Goal: Task Accomplishment & Management: Manage account settings

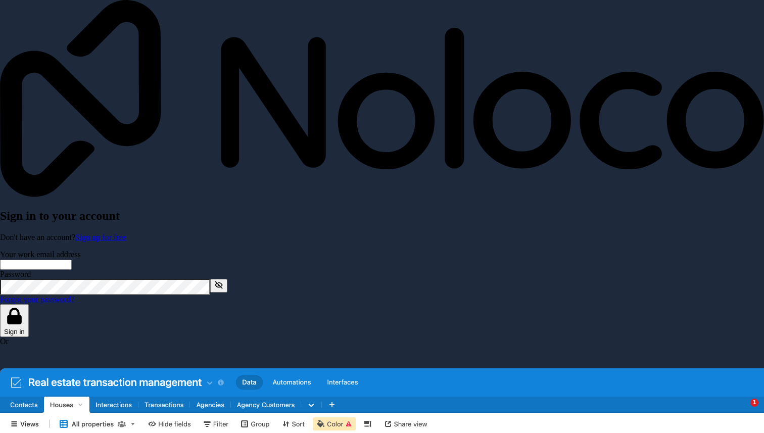
type input "**********"
click at [29, 304] on button "Sign in" at bounding box center [14, 320] width 29 height 33
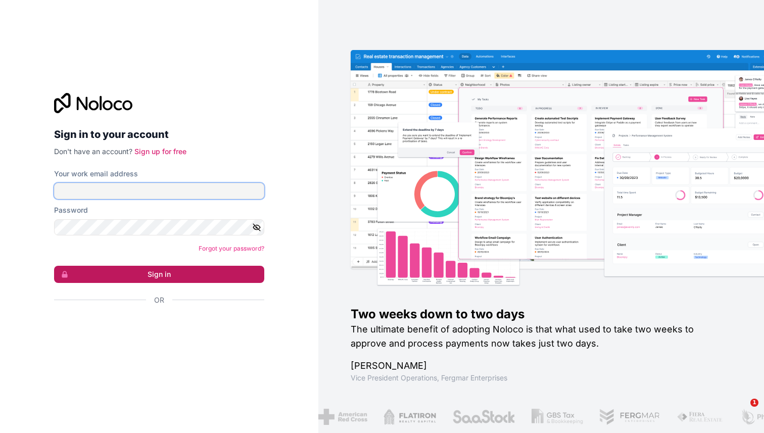
type input "**********"
click at [153, 270] on button "Sign in" at bounding box center [159, 274] width 210 height 17
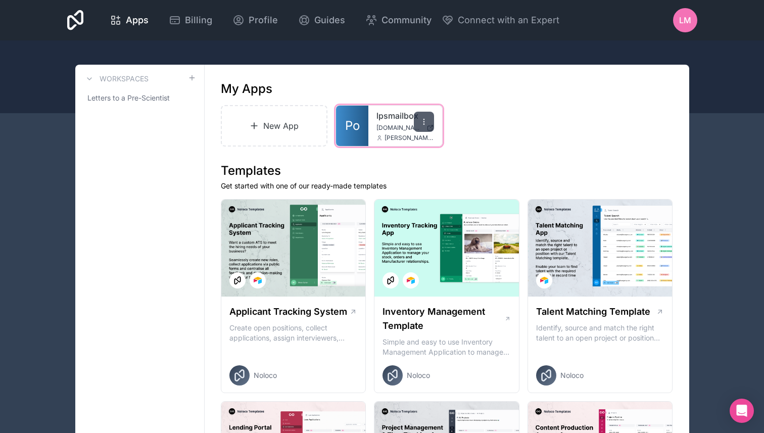
click at [425, 116] on div at bounding box center [424, 122] width 20 height 20
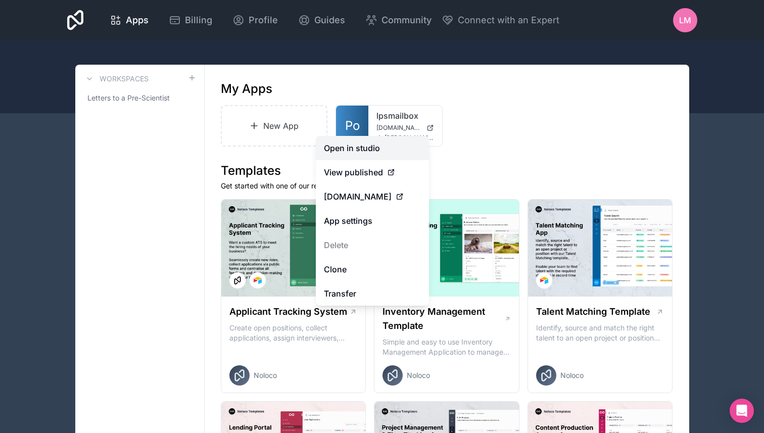
click at [360, 152] on link "Open in studio" at bounding box center [372, 148] width 113 height 24
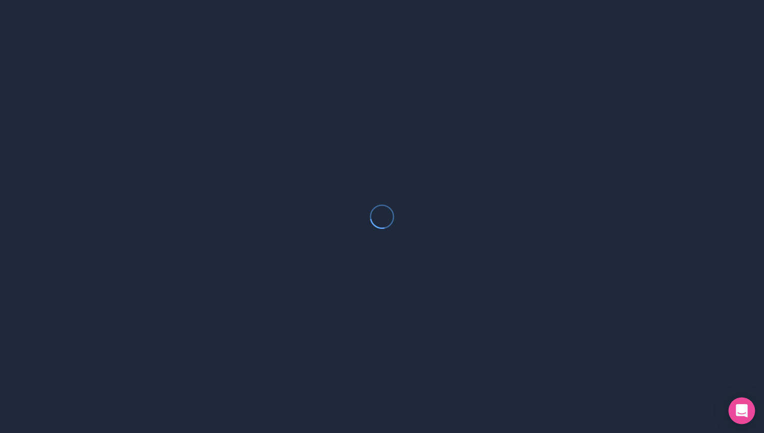
click at [742, 409] on icon "Open Intercom Messenger" at bounding box center [742, 410] width 12 height 13
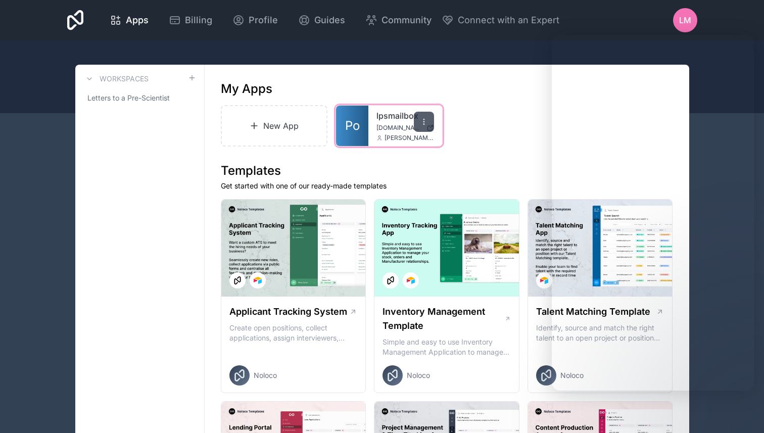
click at [424, 123] on icon at bounding box center [424, 122] width 8 height 8
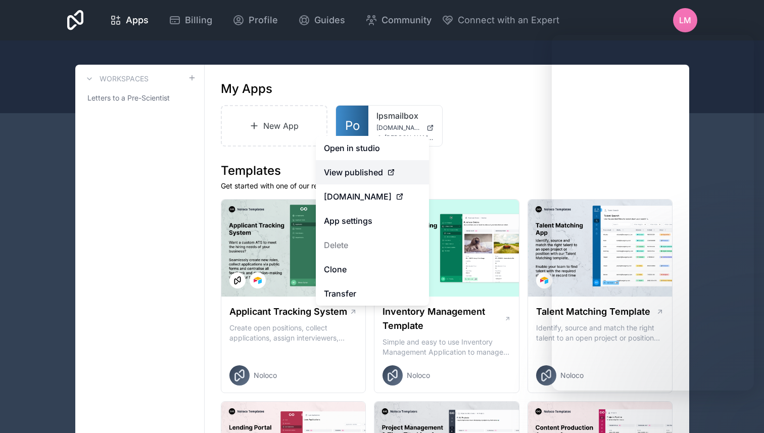
click at [346, 174] on span "View published" at bounding box center [353, 172] width 59 height 12
click at [389, 168] on icon at bounding box center [391, 172] width 8 height 8
click at [369, 197] on span "postoffice.prescientist.org" at bounding box center [358, 197] width 68 height 12
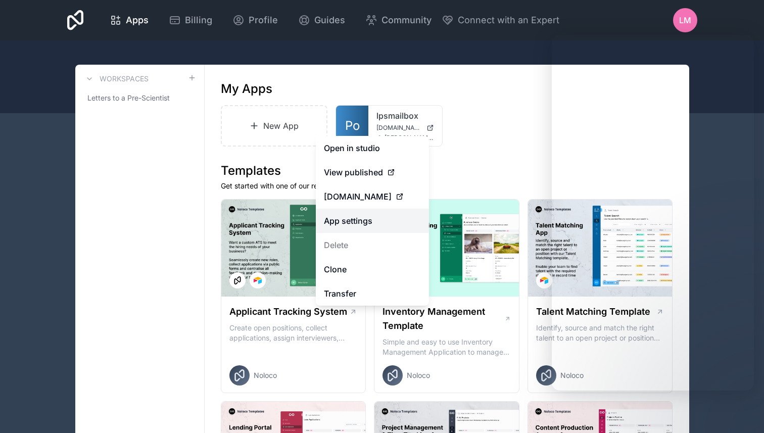
click at [363, 217] on link "App settings" at bounding box center [372, 221] width 113 height 24
